Goal: Information Seeking & Learning: Learn about a topic

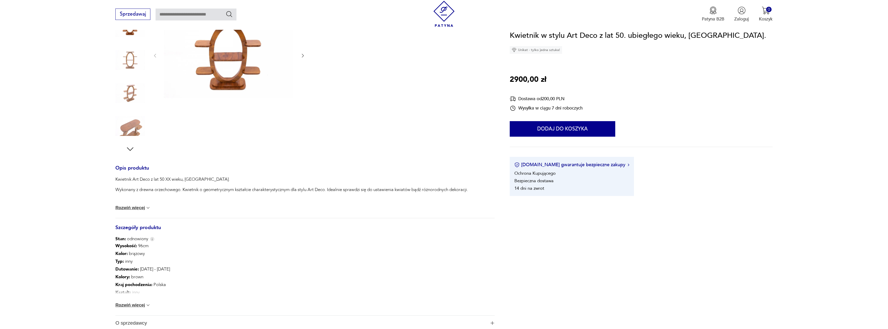
scroll to position [113, 0]
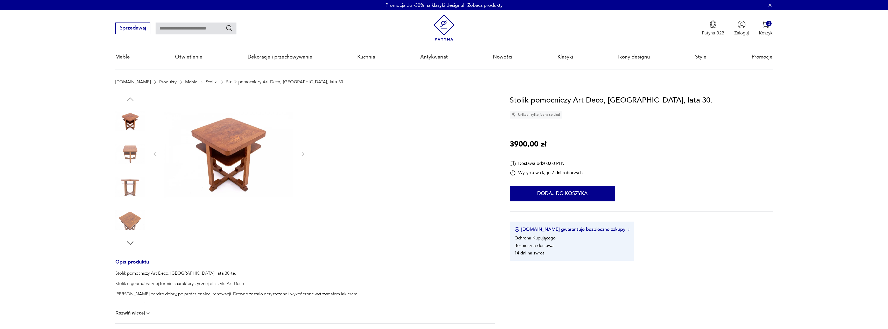
drag, startPoint x: 7, startPoint y: 151, endPoint x: 33, endPoint y: 131, distance: 32.7
click at [7, 151] on section "Opis produktu Stolik pomocniczy Art Deco, Polska, lata 30-te. Stolik o geometry…" at bounding box center [444, 281] width 888 height 372
click at [132, 211] on img at bounding box center [130, 221] width 30 height 30
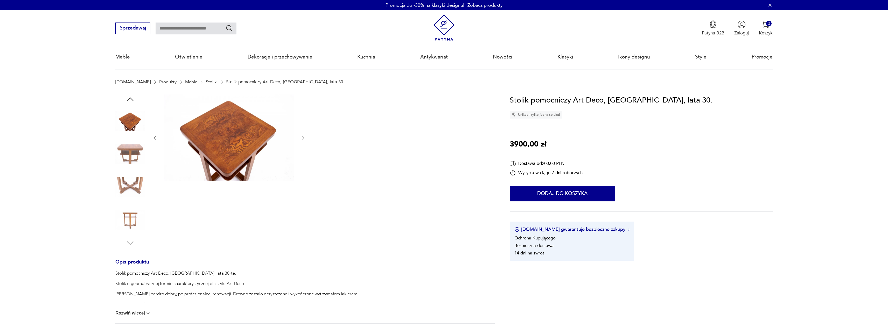
click at [133, 222] on img at bounding box center [130, 221] width 30 height 30
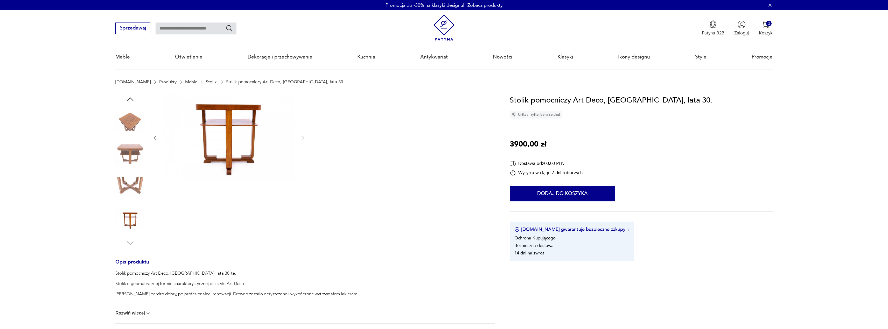
click at [129, 197] on img at bounding box center [130, 188] width 30 height 30
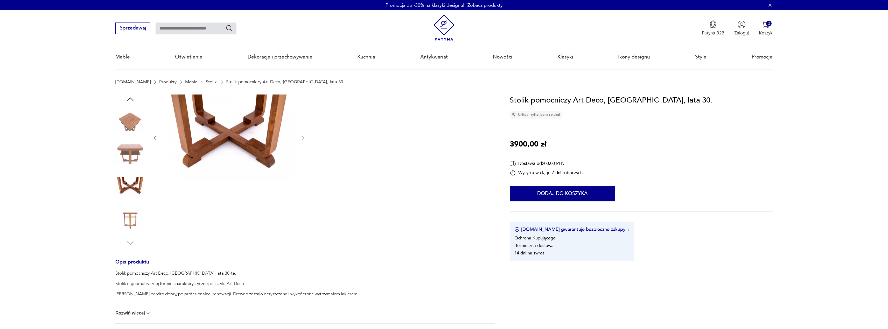
click at [122, 154] on img at bounding box center [130, 154] width 30 height 30
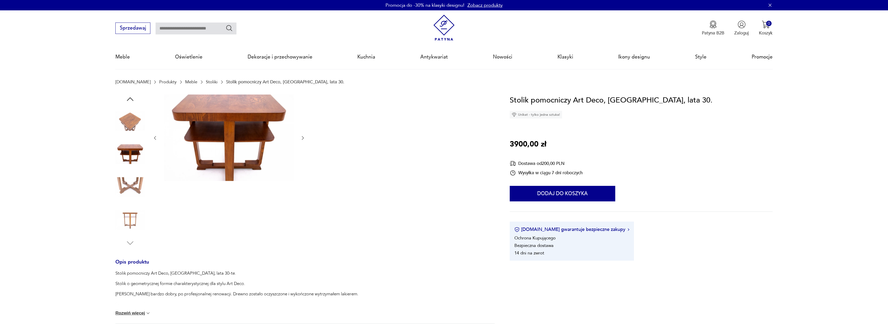
click at [136, 125] on img at bounding box center [130, 122] width 30 height 30
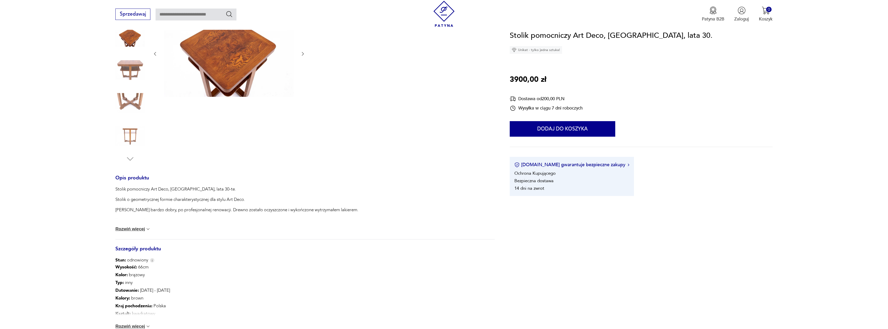
scroll to position [156, 0]
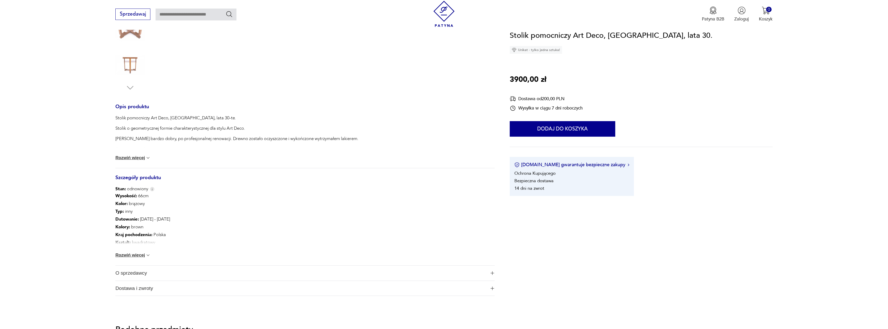
click at [140, 257] on button "Rozwiń więcej" at bounding box center [132, 255] width 35 height 5
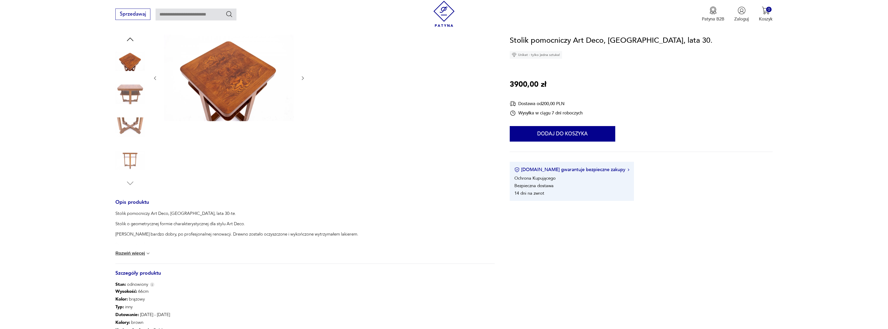
scroll to position [0, 0]
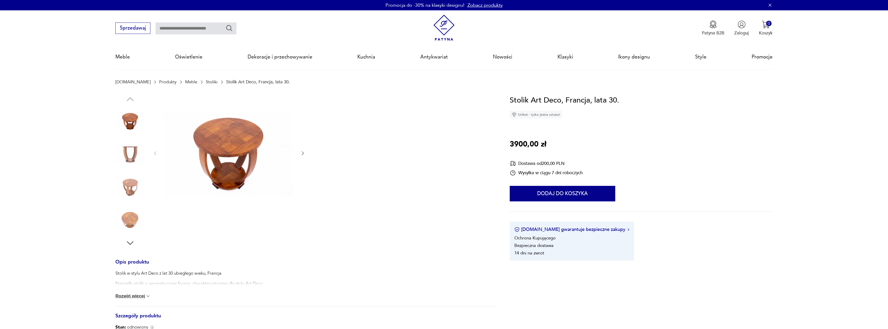
click at [126, 183] on img at bounding box center [130, 188] width 30 height 30
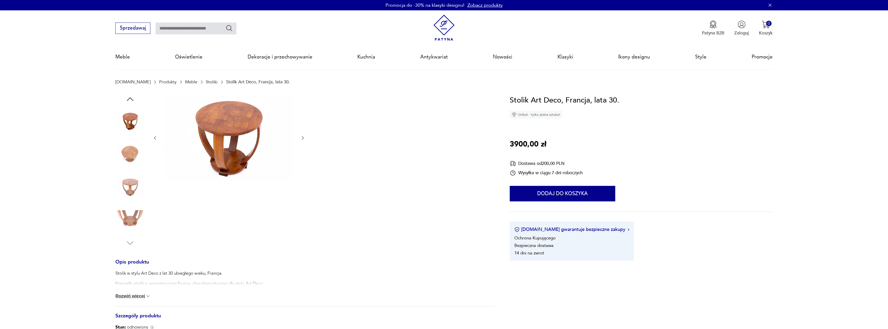
click at [128, 186] on img at bounding box center [130, 188] width 30 height 30
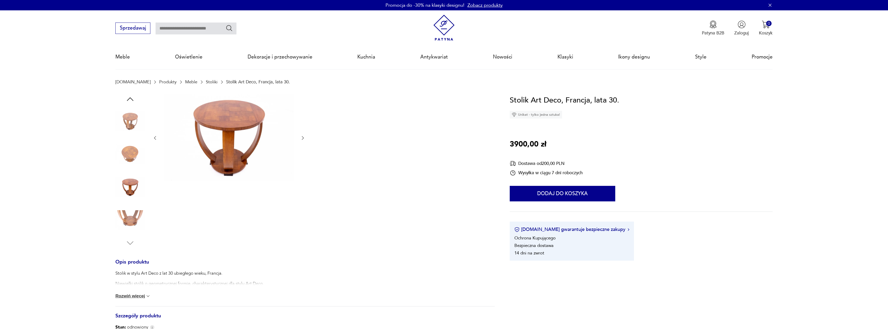
click at [128, 209] on img at bounding box center [130, 221] width 30 height 30
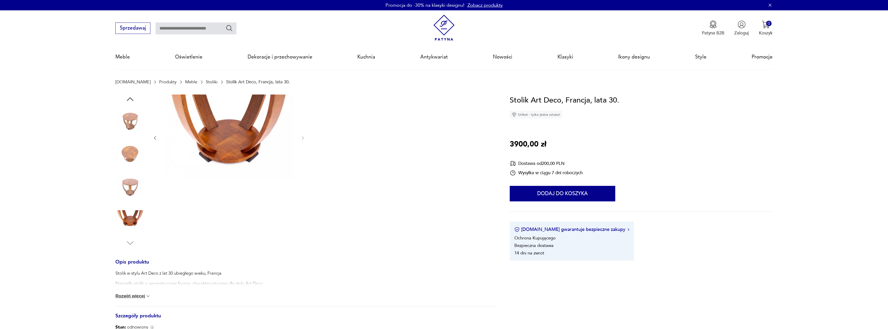
click at [130, 177] on img at bounding box center [130, 188] width 30 height 30
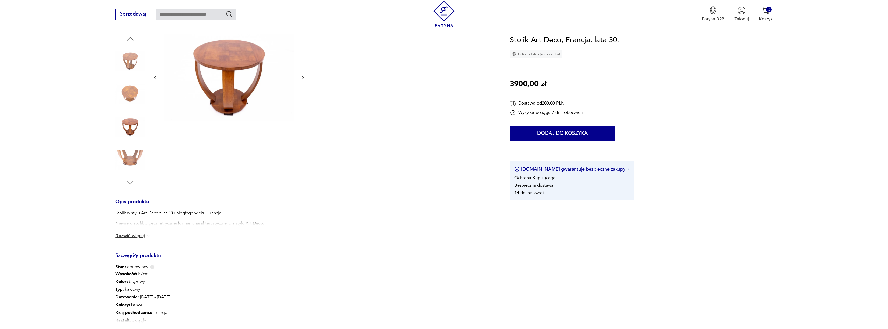
scroll to position [117, 0]
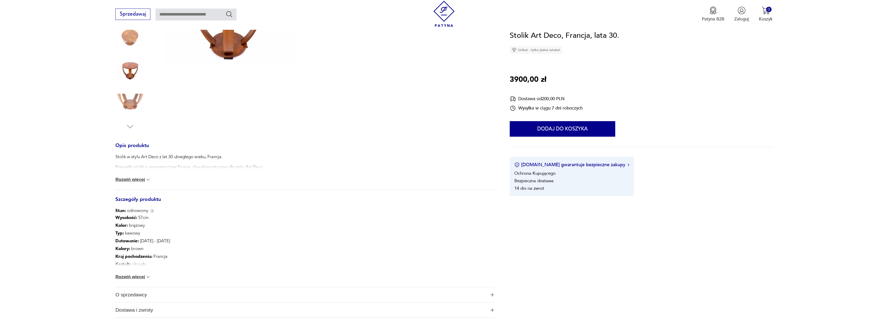
click at [137, 280] on div "Wysokość : 57cm Kolor: brązowy Typ : kawowy Datowanie : [DATE] - [DATE] Kolory …" at bounding box center [304, 250] width 379 height 73
click at [137, 277] on button "Rozwiń więcej" at bounding box center [132, 277] width 35 height 5
click at [183, 265] on p "Kształt : okrągły" at bounding box center [177, 265] width 124 height 8
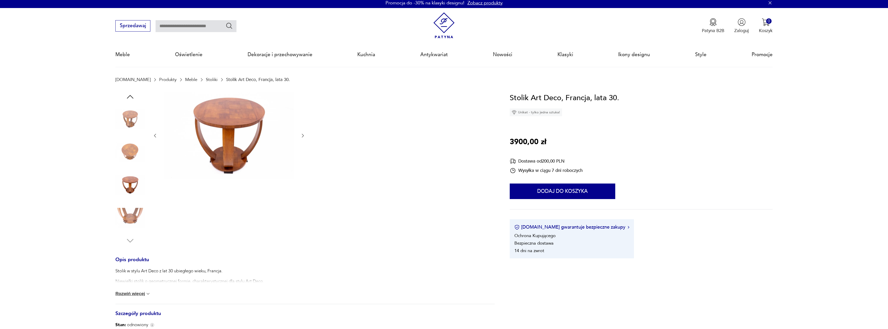
scroll to position [0, 0]
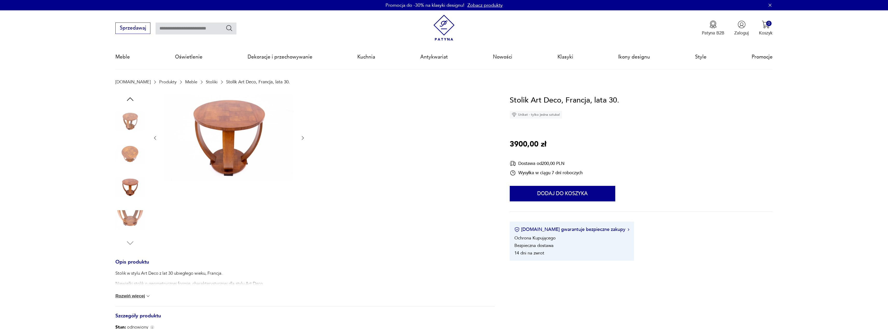
click at [130, 119] on img at bounding box center [130, 122] width 30 height 30
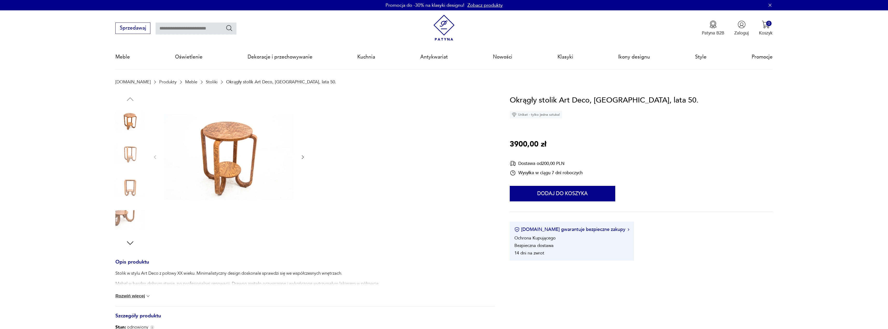
click at [118, 223] on img at bounding box center [130, 221] width 30 height 30
